Goal: Task Accomplishment & Management: Manage account settings

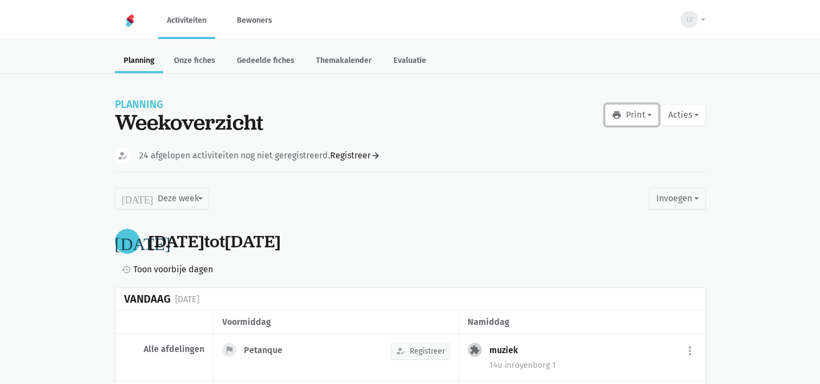
click at [639, 115] on button "print Print" at bounding box center [632, 115] width 54 height 22
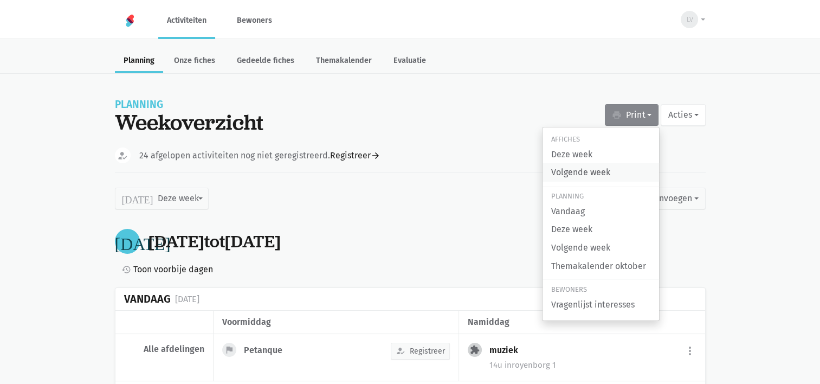
click at [598, 173] on link "Volgende week" at bounding box center [600, 172] width 116 height 18
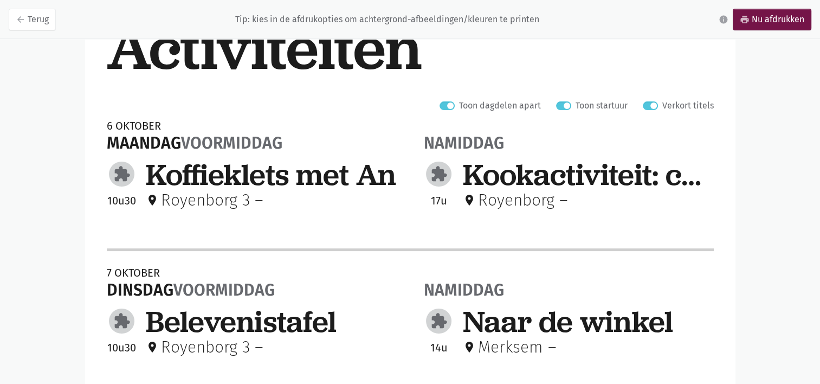
scroll to position [163, 0]
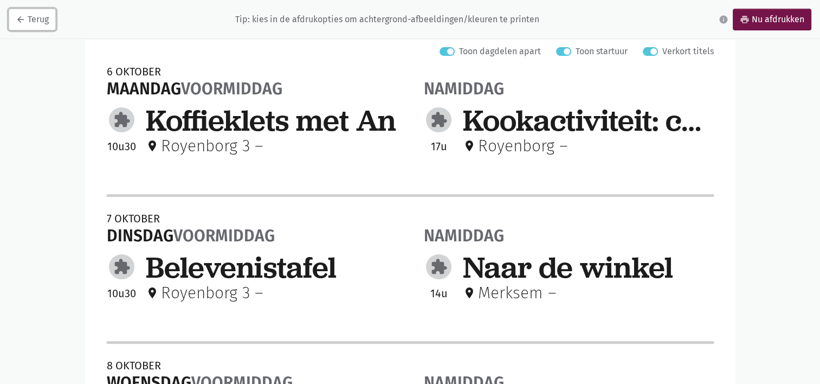
click at [37, 17] on link "arrow_back Terug" at bounding box center [32, 20] width 47 height 22
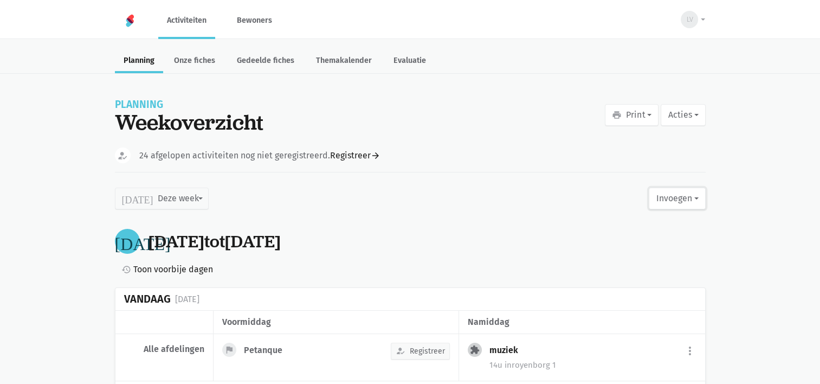
click at [696, 197] on button "Invoegen" at bounding box center [676, 198] width 56 height 22
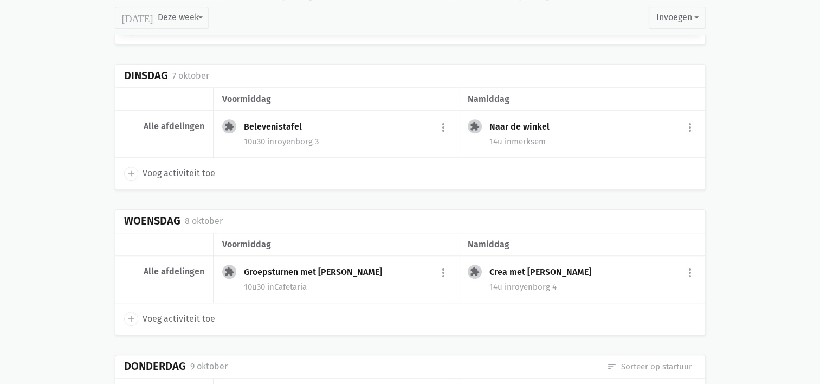
scroll to position [867, 0]
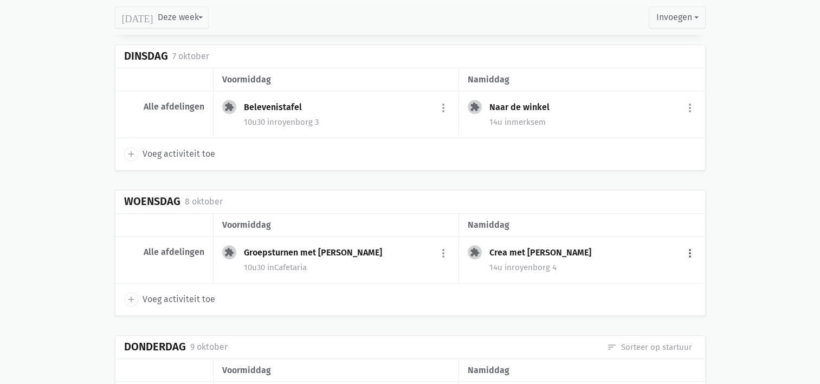
click at [689, 250] on button "more_vert" at bounding box center [689, 253] width 13 height 21
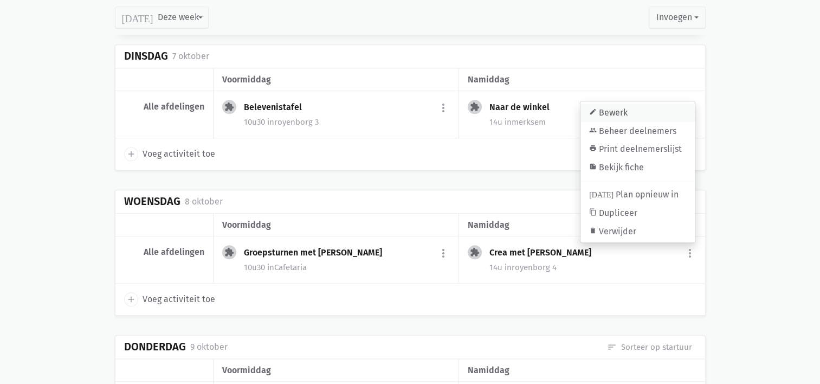
click at [611, 105] on link "edit Bewerk" at bounding box center [637, 112] width 114 height 18
select select "14:00"
select select "15:00"
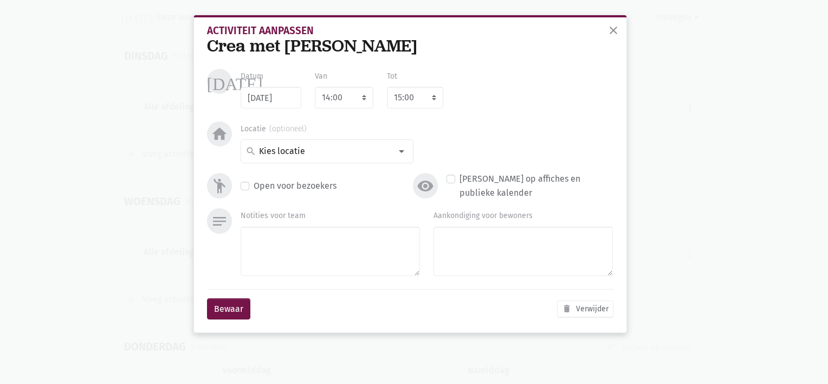
click at [347, 46] on div "Crea met [PERSON_NAME]" at bounding box center [410, 46] width 406 height 20
click at [612, 31] on span "close" at bounding box center [613, 30] width 13 height 13
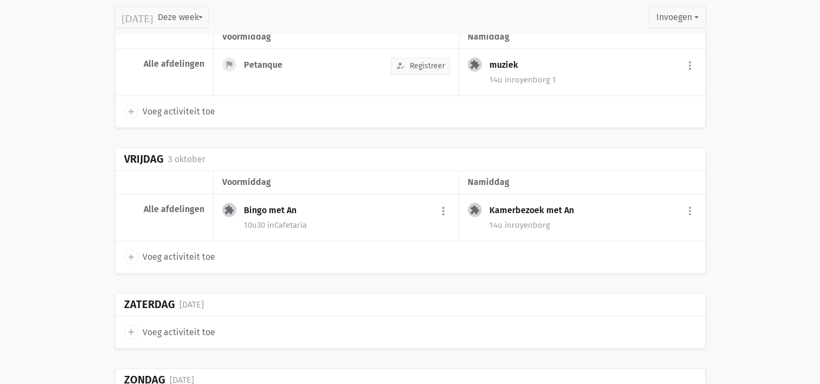
scroll to position [0, 0]
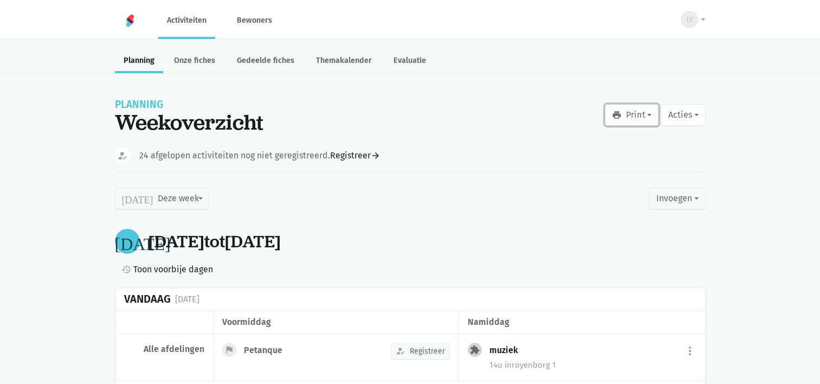
click at [643, 113] on button "print Print" at bounding box center [632, 115] width 54 height 22
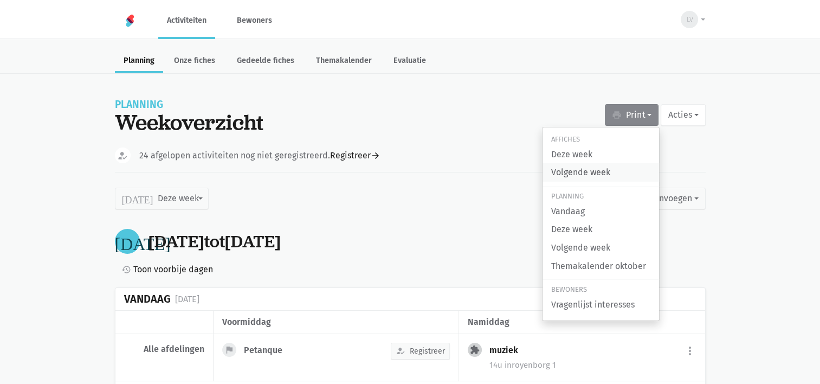
click at [604, 171] on link "Volgende week" at bounding box center [600, 172] width 116 height 18
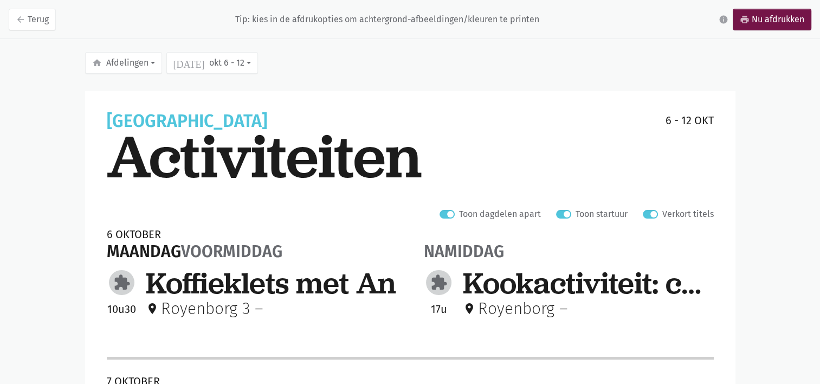
click at [662, 215] on label "Verkort titels" at bounding box center [687, 214] width 51 height 14
click at [651, 215] on input "Verkort titels" at bounding box center [647, 212] width 9 height 11
checkbox input "false"
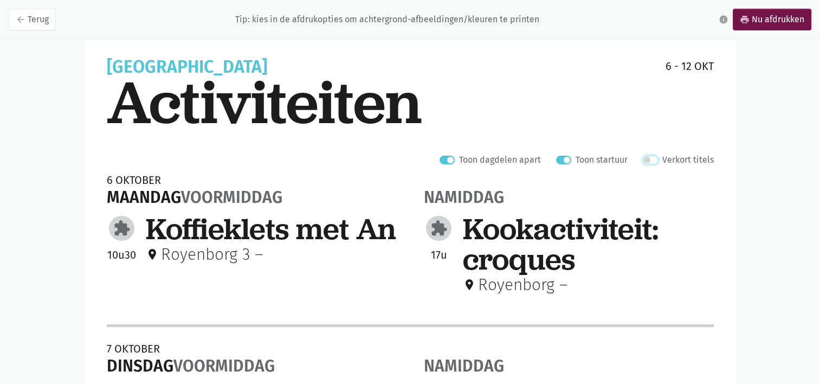
scroll to position [108, 0]
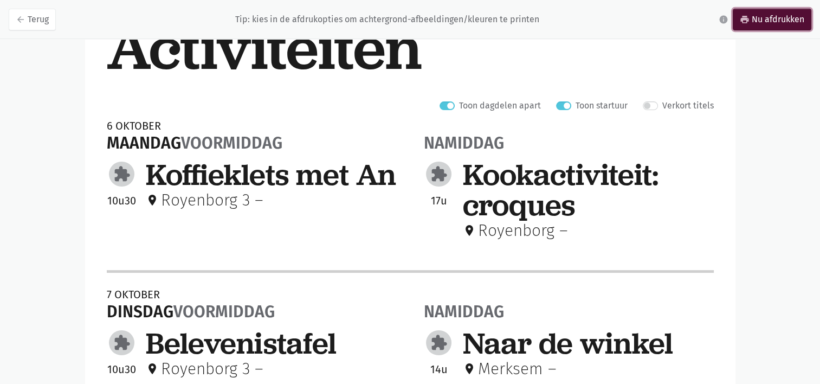
click at [784, 20] on link "print Nu afdrukken" at bounding box center [771, 20] width 79 height 22
click at [766, 18] on link "print Nu afdrukken" at bounding box center [771, 20] width 79 height 22
click at [778, 20] on link "print Nu afdrukken" at bounding box center [771, 20] width 79 height 22
click at [759, 20] on link "print Nu afdrukken" at bounding box center [771, 20] width 79 height 22
